Goal: Task Accomplishment & Management: Use online tool/utility

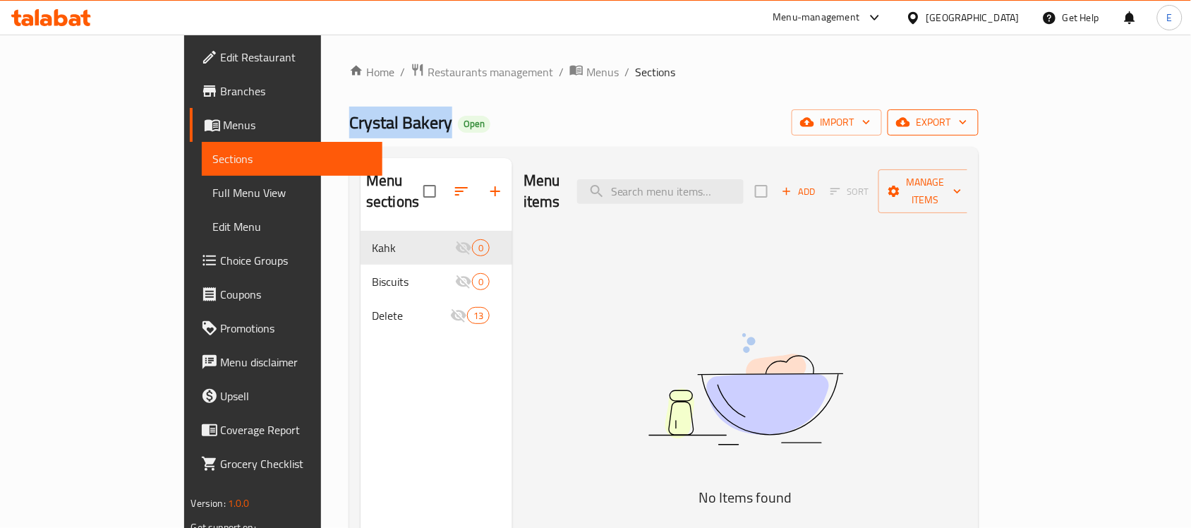
click at [910, 119] on icon "button" at bounding box center [903, 122] width 14 height 14
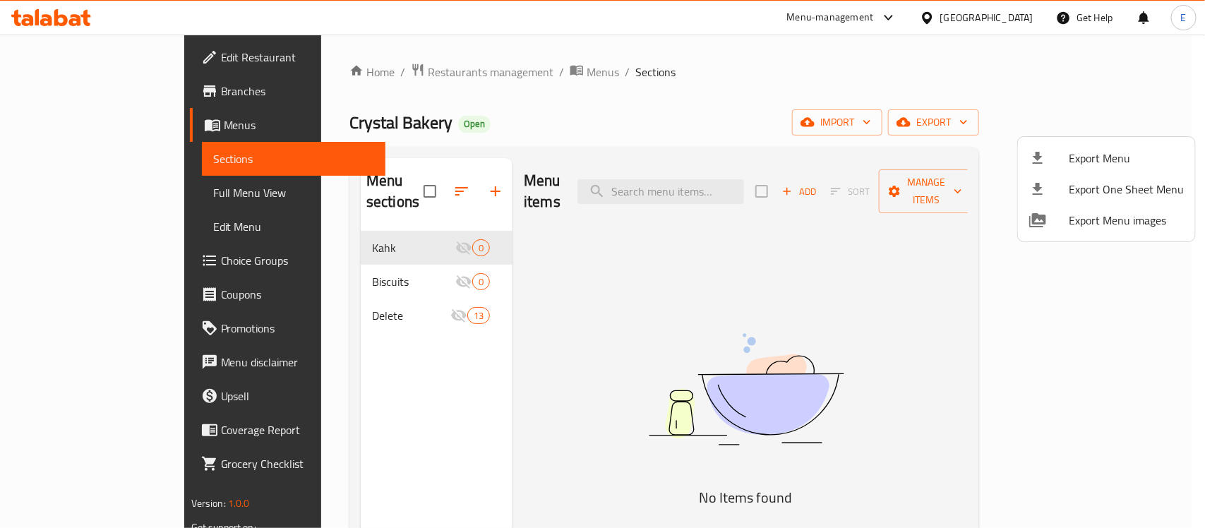
click at [1027, 128] on div at bounding box center [602, 264] width 1205 height 528
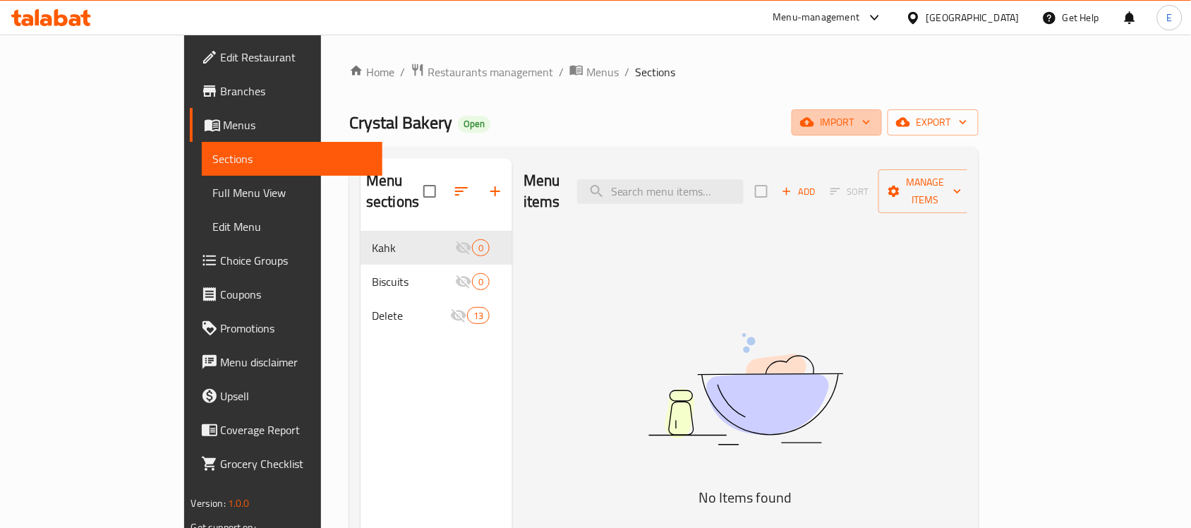
click at [871, 128] on span "import" at bounding box center [837, 123] width 68 height 18
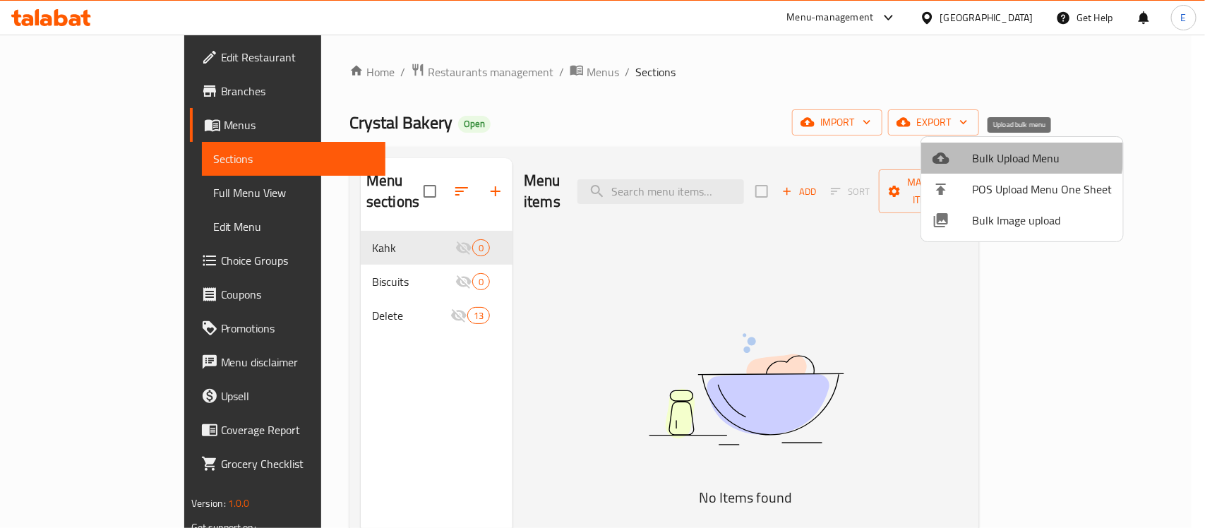
click at [1006, 153] on span "Bulk Upload Menu" at bounding box center [1042, 158] width 140 height 17
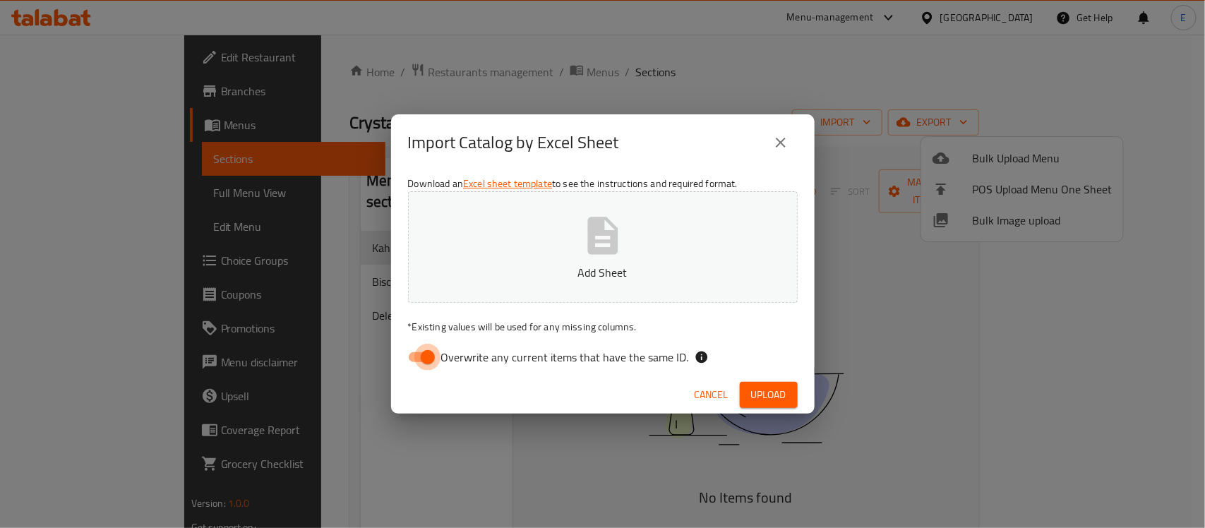
click at [417, 349] on input "Overwrite any current items that have the same ID." at bounding box center [427, 357] width 80 height 27
checkbox input "false"
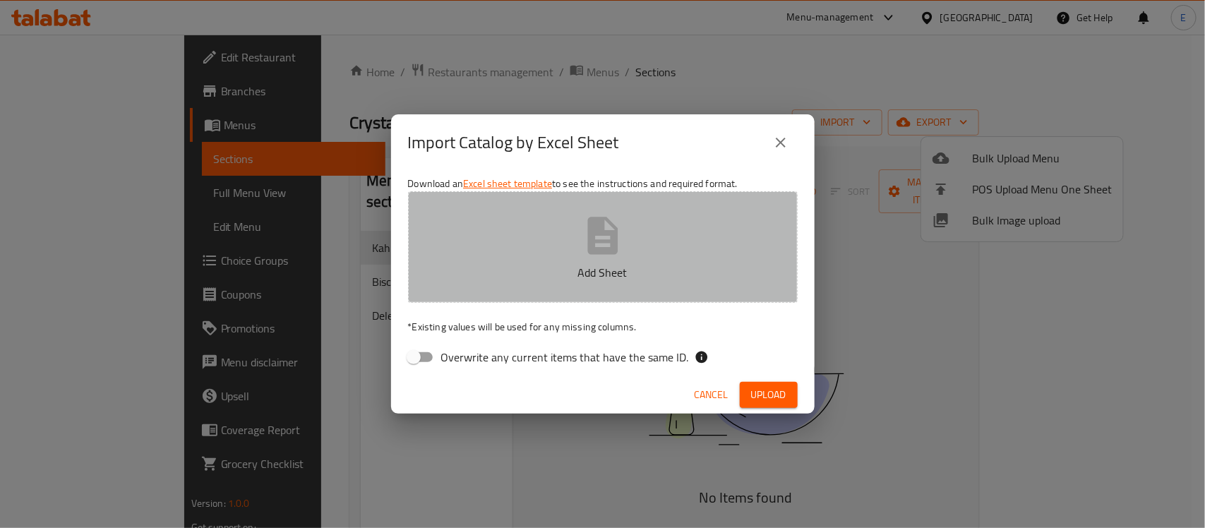
click at [531, 277] on p "Add Sheet" at bounding box center [603, 272] width 346 height 17
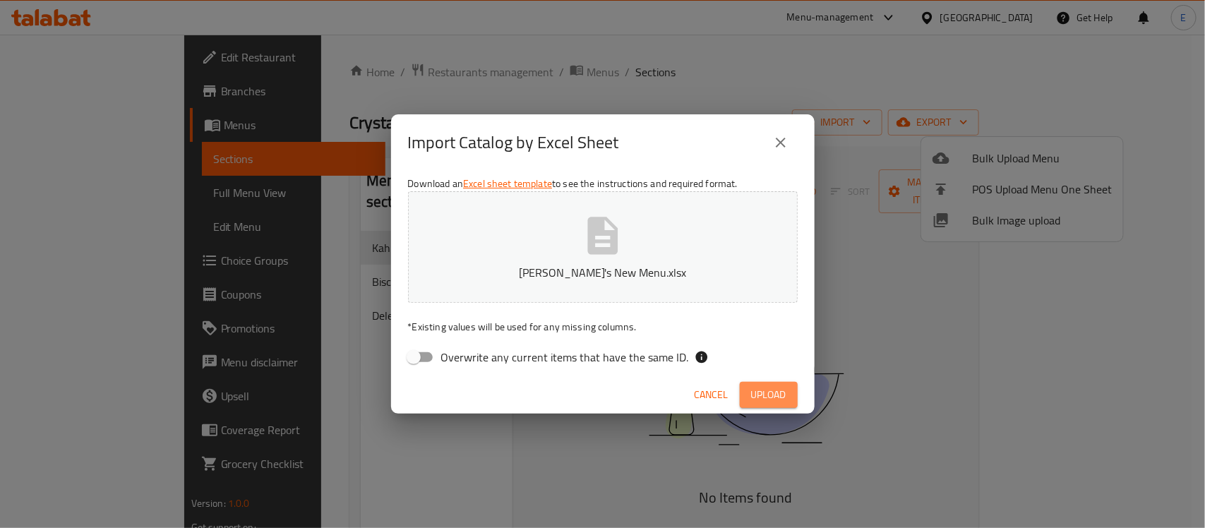
click at [769, 399] on span "Upload" at bounding box center [768, 395] width 35 height 18
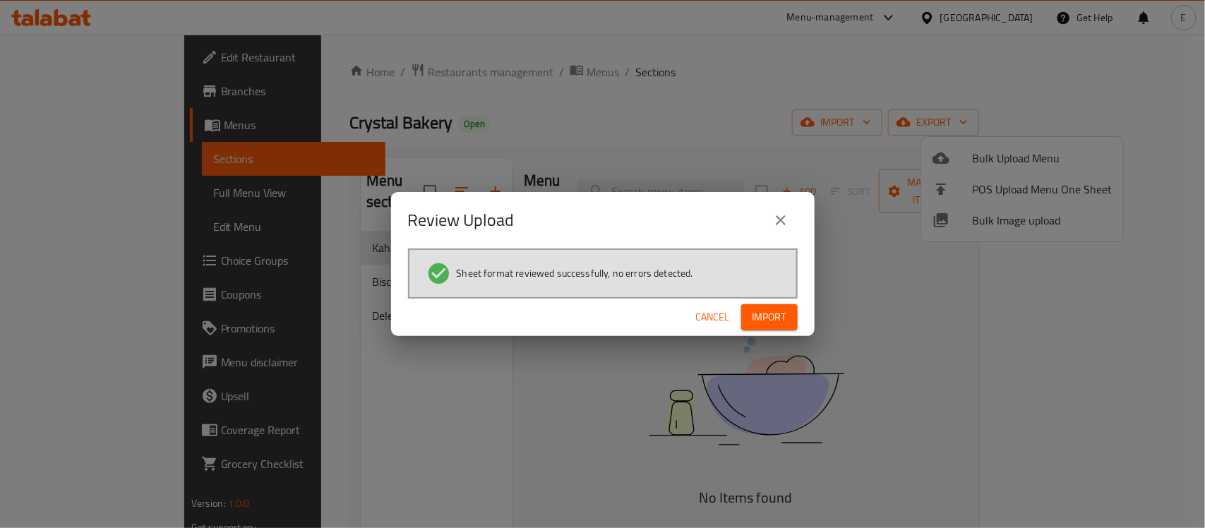
click at [773, 321] on span "Import" at bounding box center [769, 317] width 34 height 18
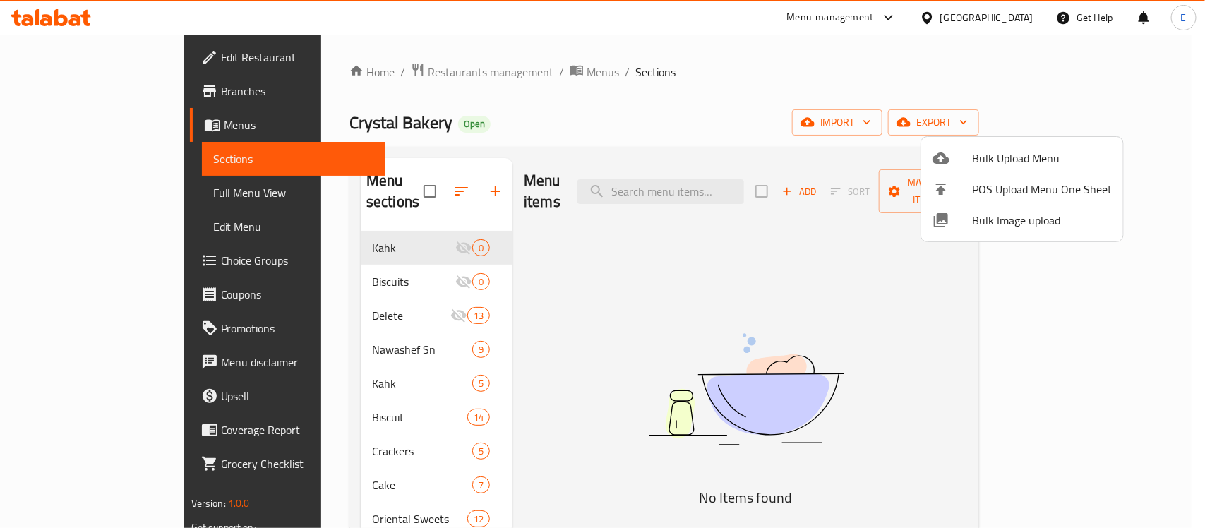
click at [755, 333] on div at bounding box center [602, 264] width 1205 height 528
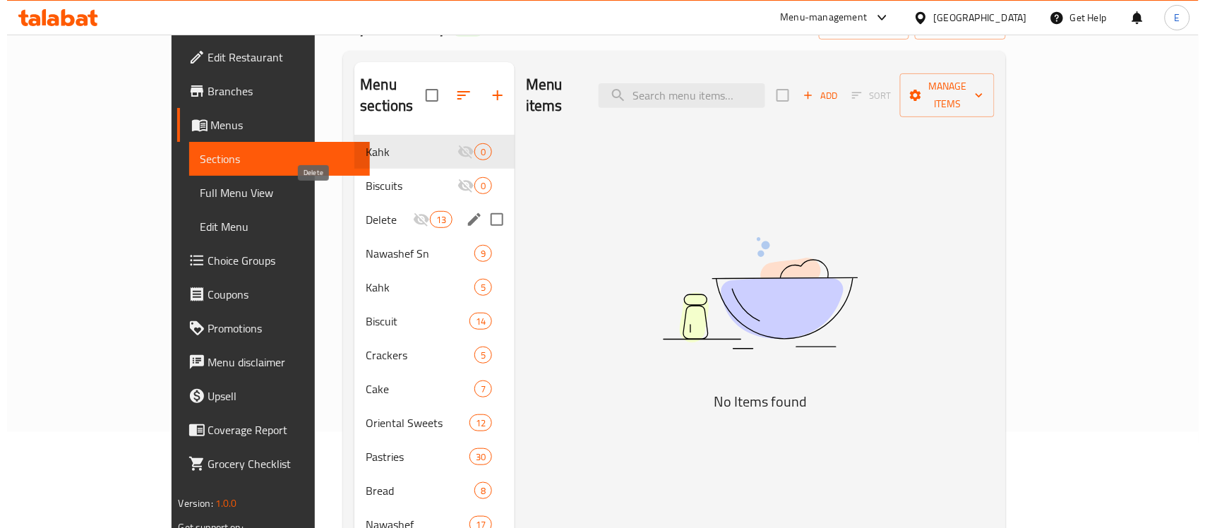
scroll to position [92, 0]
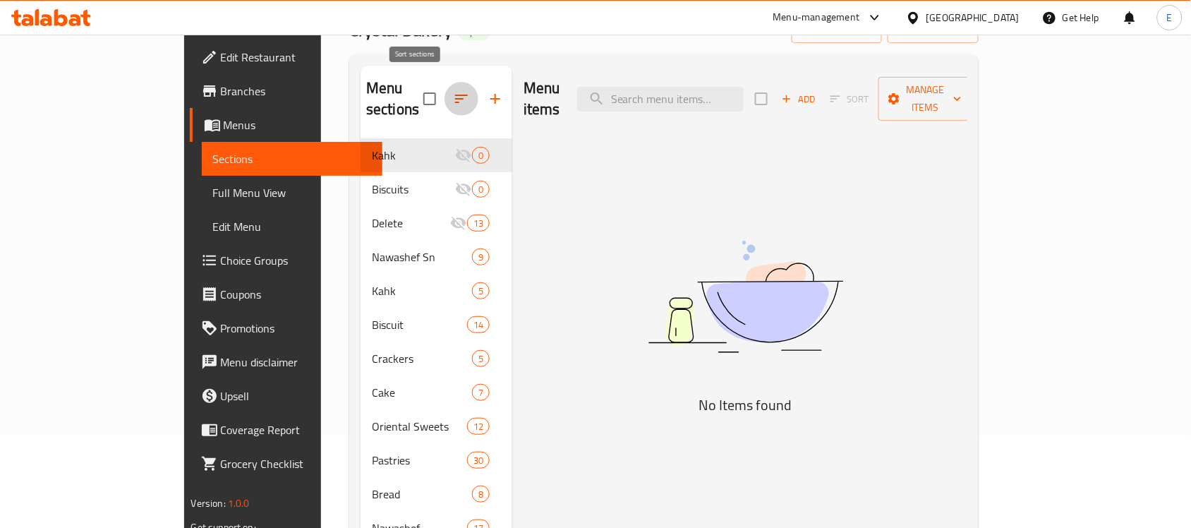
click at [453, 90] on icon "button" at bounding box center [461, 98] width 17 height 17
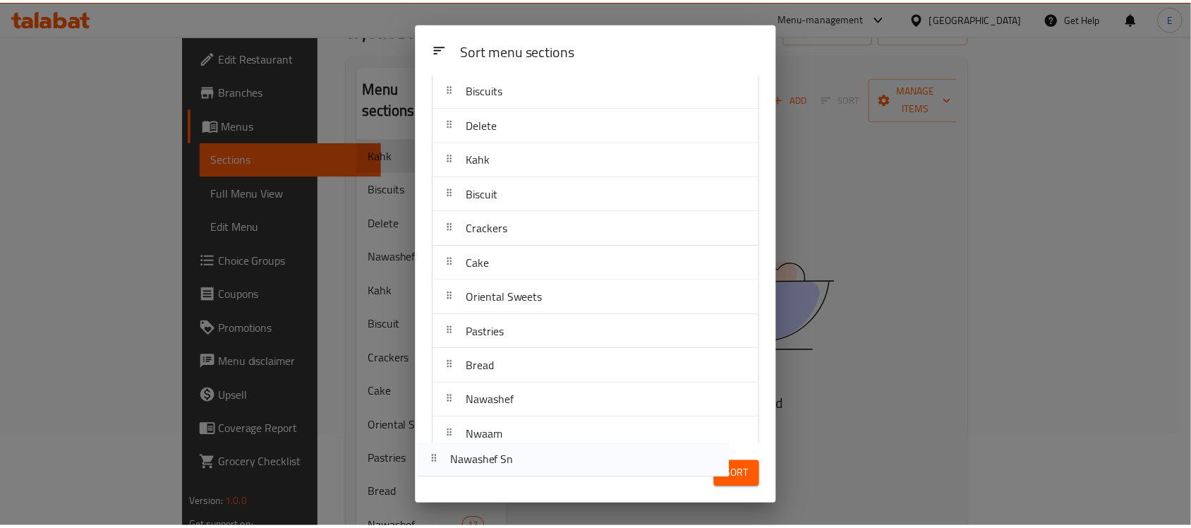
scroll to position [126, 0]
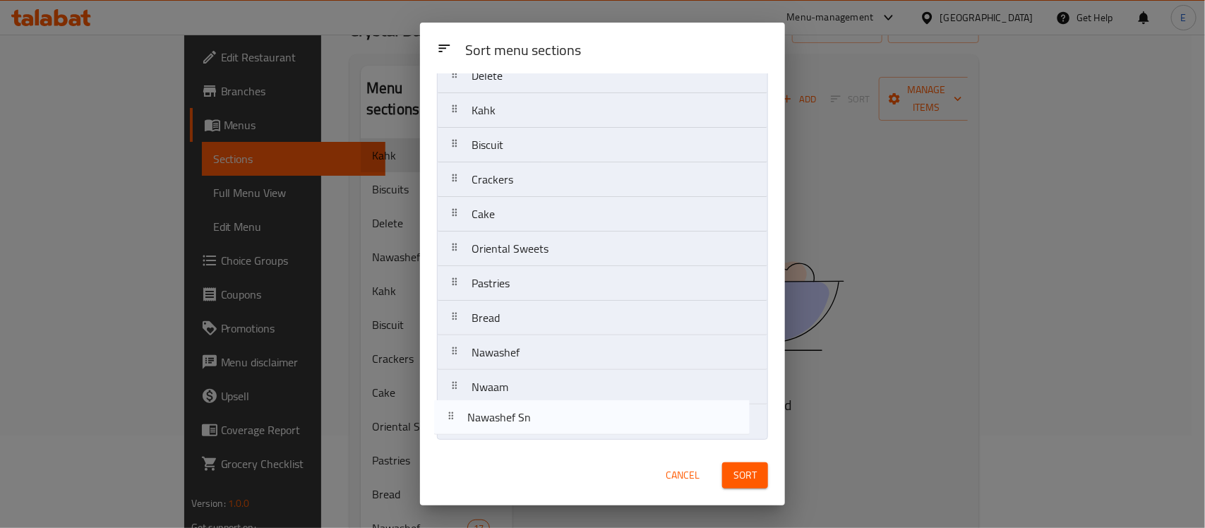
drag, startPoint x: 533, startPoint y: 238, endPoint x: 527, endPoint y: 432, distance: 194.1
click at [527, 432] on nav "Kahk Biscuits Delete Nawashef Sn Kahk Biscuit Crackers Cake Oriental Sweets Pas…" at bounding box center [602, 214] width 331 height 451
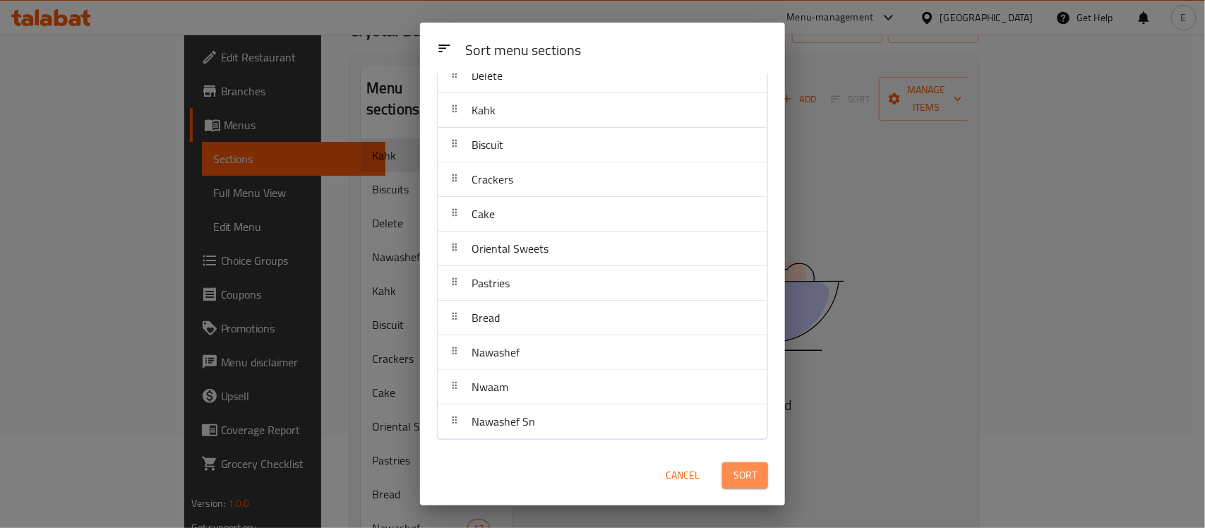
click at [730, 468] on button "Sort" at bounding box center [745, 475] width 46 height 26
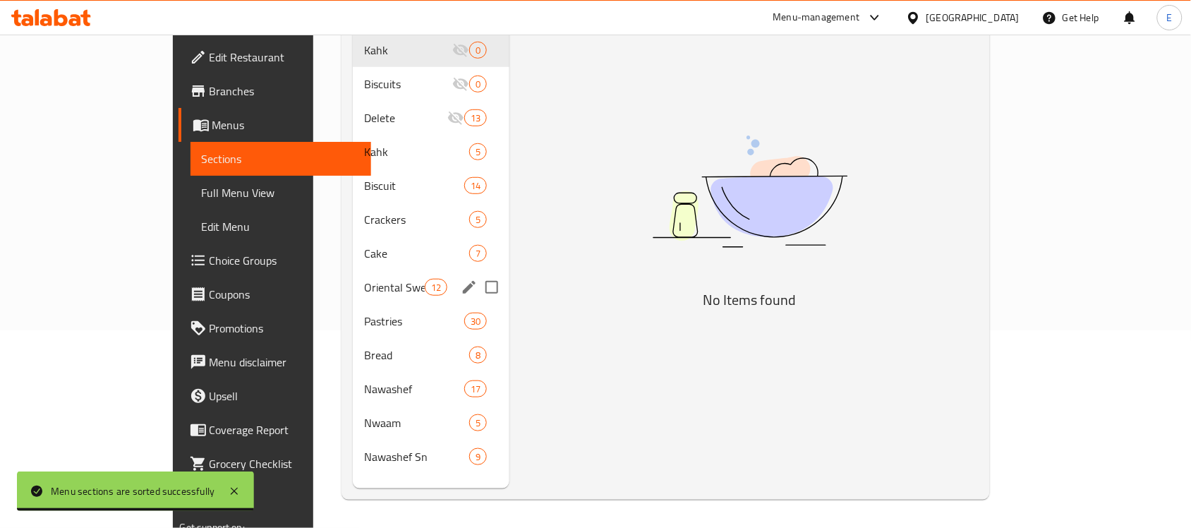
scroll to position [0, 0]
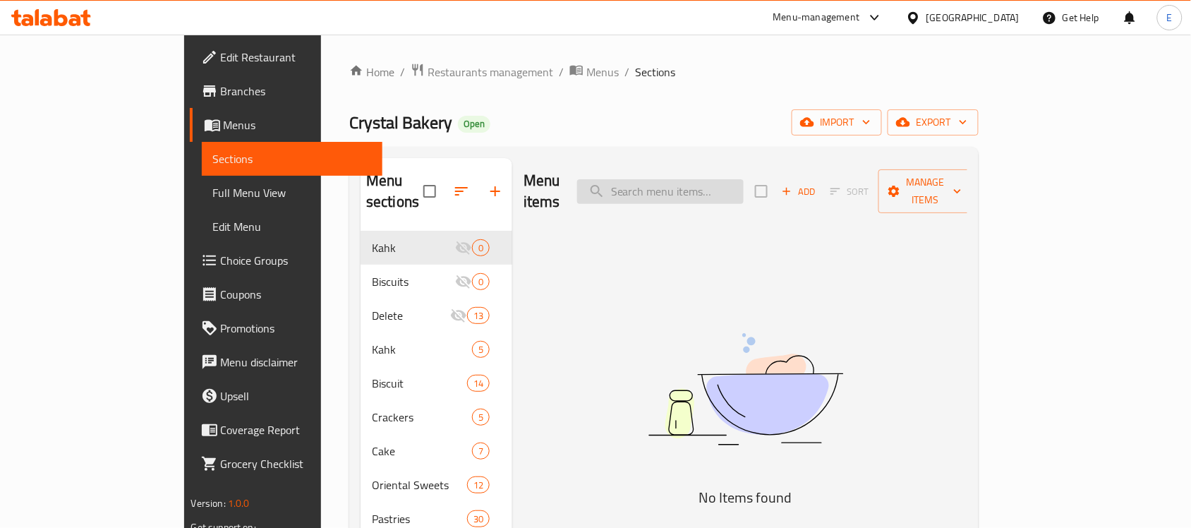
click at [693, 181] on input "search" at bounding box center [660, 191] width 167 height 25
type input "l"
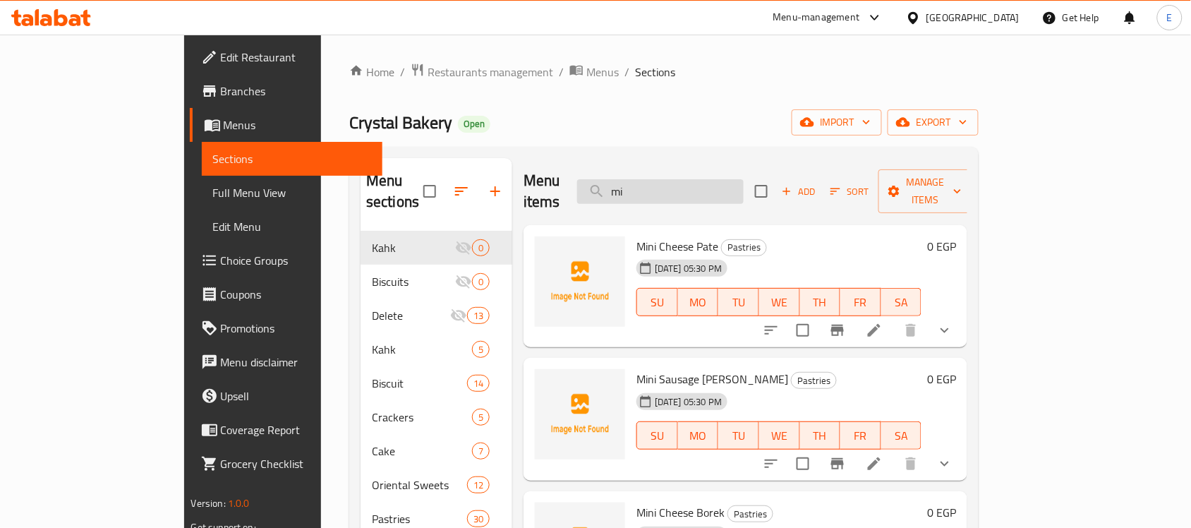
type input "m"
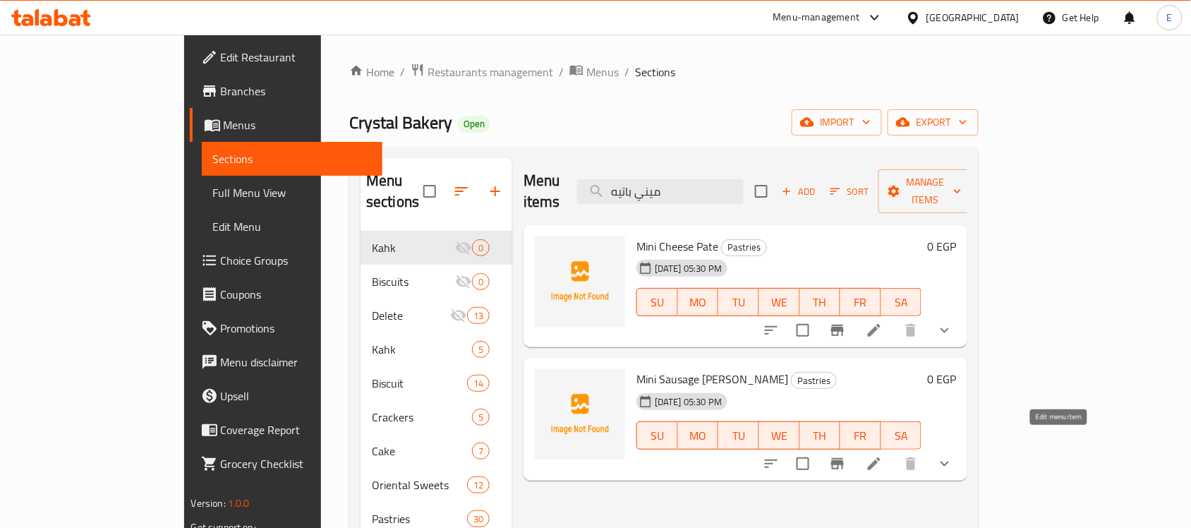
type input "ميني باتيه"
click at [883, 455] on icon at bounding box center [874, 463] width 17 height 17
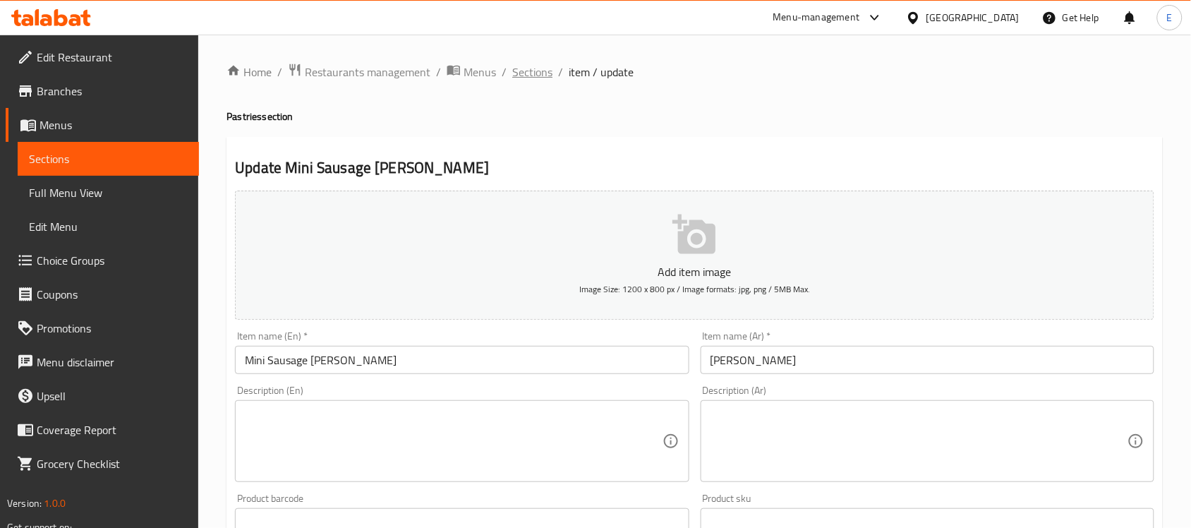
click at [524, 68] on span "Sections" at bounding box center [532, 72] width 40 height 17
